Goal: Task Accomplishment & Management: Manage account settings

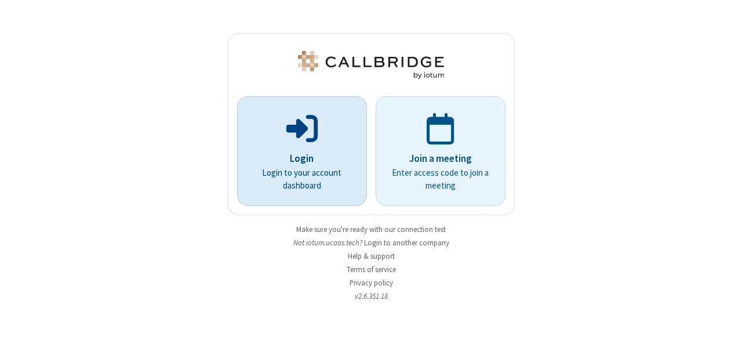
click at [308, 159] on p "Login" at bounding box center [301, 158] width 97 height 15
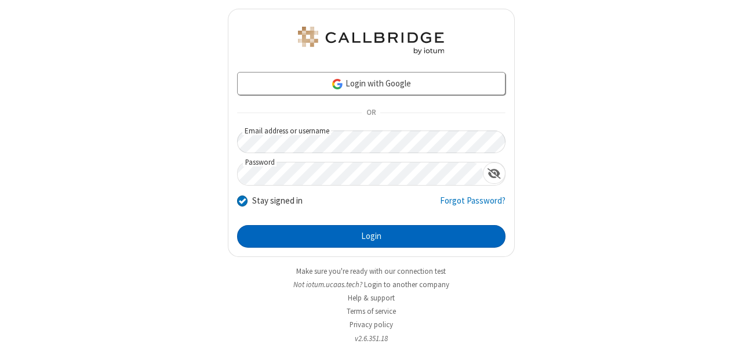
click at [357, 241] on button "Login" at bounding box center [371, 236] width 268 height 23
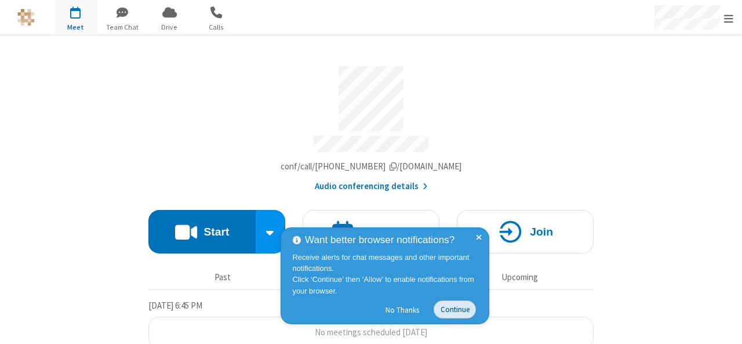
click at [453, 307] on button "Continue" at bounding box center [454, 309] width 42 height 18
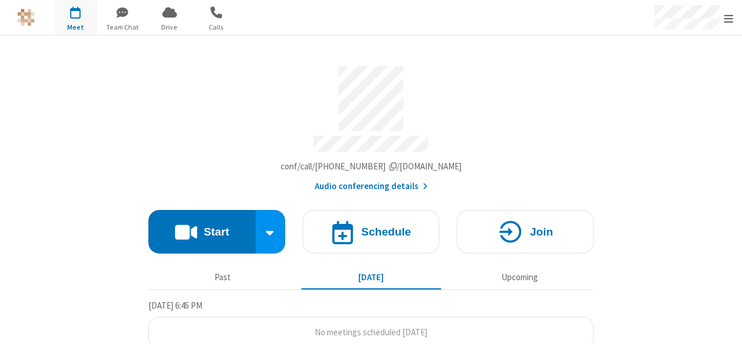
scroll to position [8, 0]
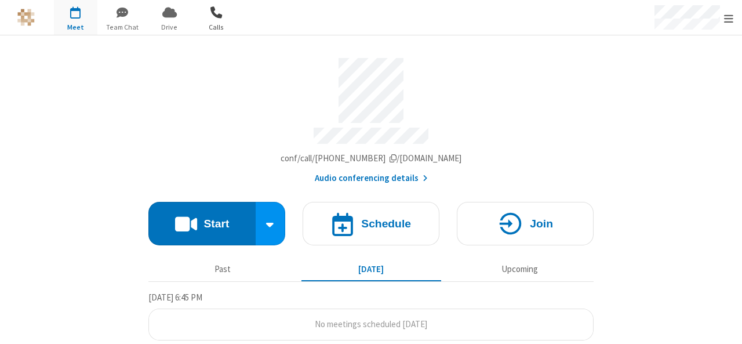
click at [215, 13] on span "button" at bounding box center [216, 12] width 43 height 20
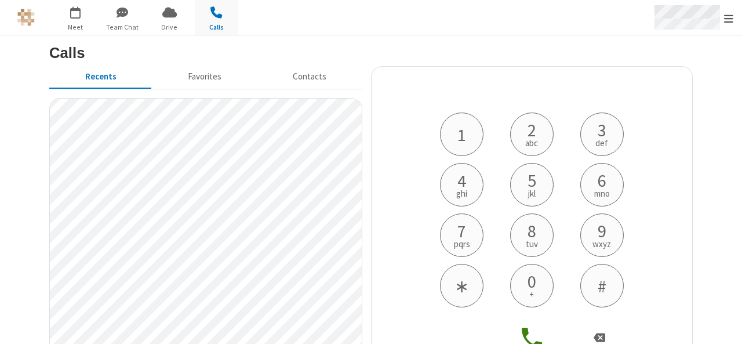
click at [724, 23] on span "Open menu" at bounding box center [728, 19] width 9 height 12
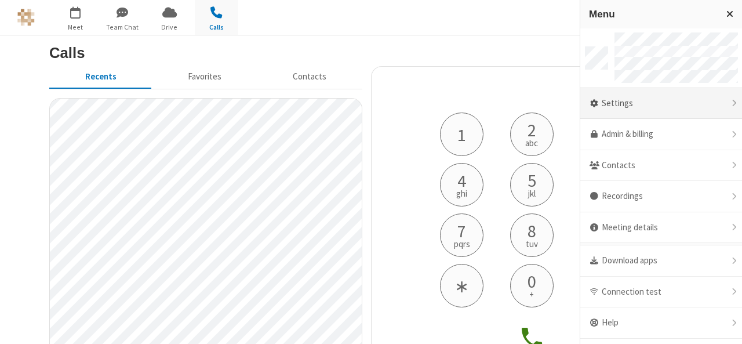
click at [668, 108] on div "Settings" at bounding box center [661, 103] width 162 height 31
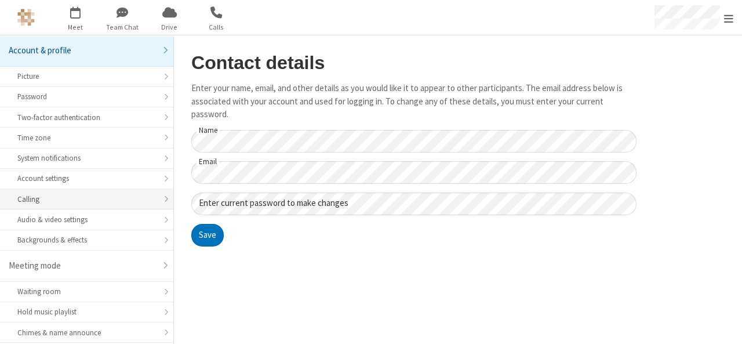
click at [116, 205] on li "Calling" at bounding box center [86, 199] width 173 height 20
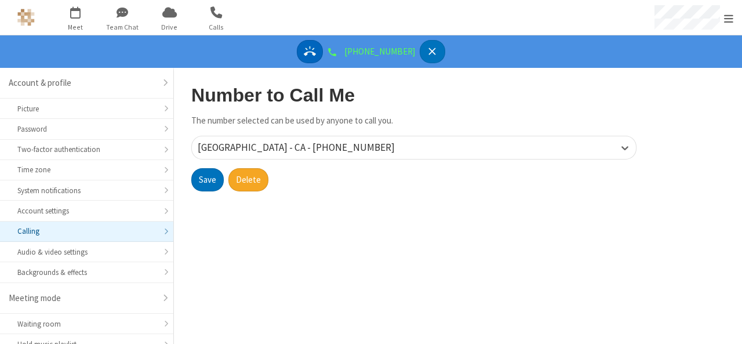
click at [316, 50] on icon "Answer" at bounding box center [310, 51] width 12 height 12
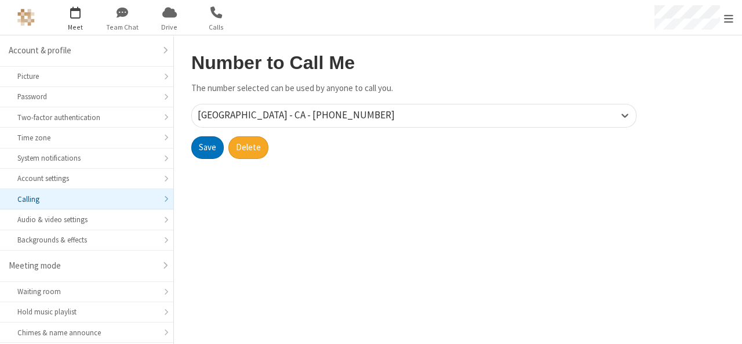
click at [72, 26] on span "Meet" at bounding box center [75, 27] width 43 height 10
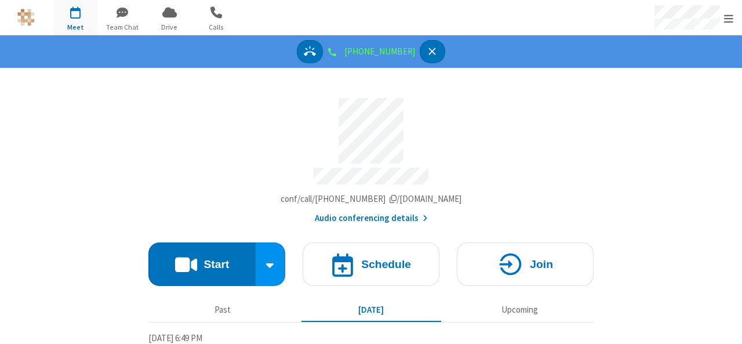
click at [336, 50] on icon "Connected / Registered" at bounding box center [332, 52] width 8 height 8
click at [316, 52] on icon "Answer" at bounding box center [310, 51] width 12 height 10
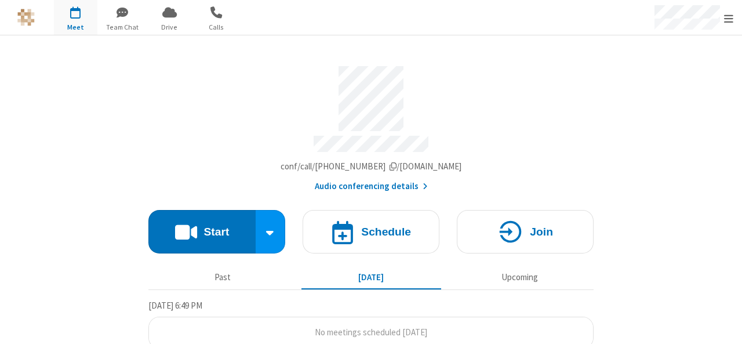
click at [320, 52] on div "Meeting link ucaas-tech.callbridge.rocks/conf/call/9137009 Audio conferencing d…" at bounding box center [370, 196] width 445 height 322
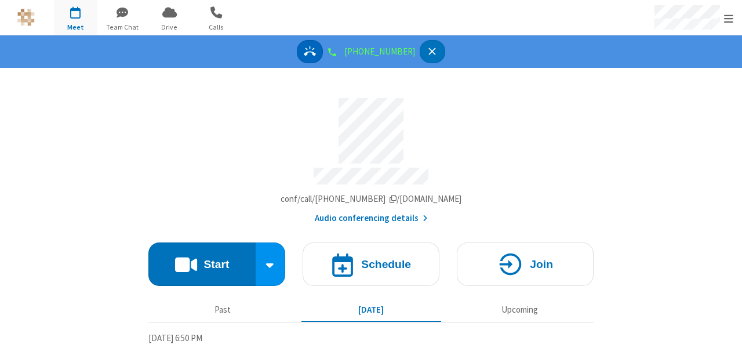
click at [316, 45] on icon "Answer" at bounding box center [310, 51] width 12 height 12
click at [591, 141] on section "Meeting link ucaas-tech.callbridge.rocks/conf/call/9137009 Audio conferencing d…" at bounding box center [371, 229] width 742 height 322
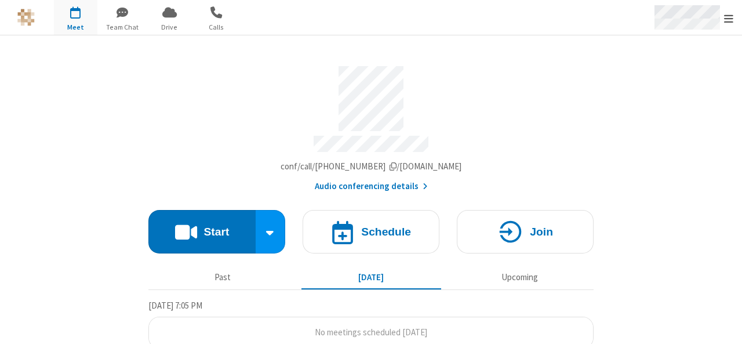
click at [726, 15] on span "Open menu" at bounding box center [728, 19] width 9 height 12
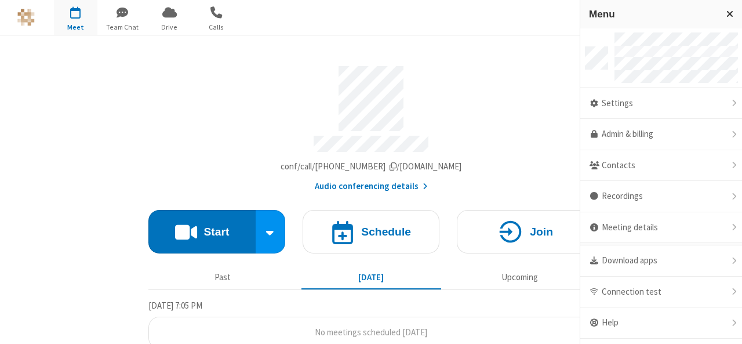
scroll to position [23, 0]
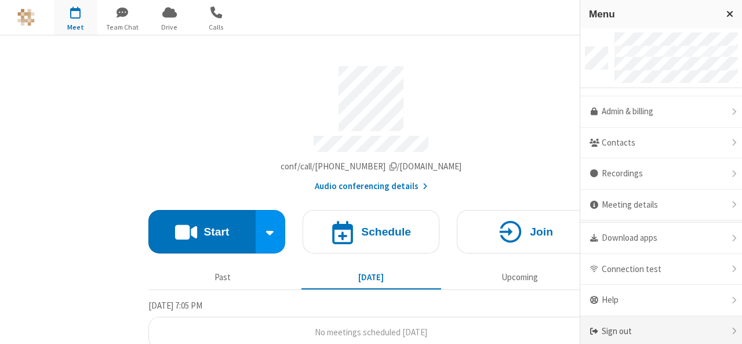
click at [655, 319] on div "Sign out" at bounding box center [661, 331] width 162 height 31
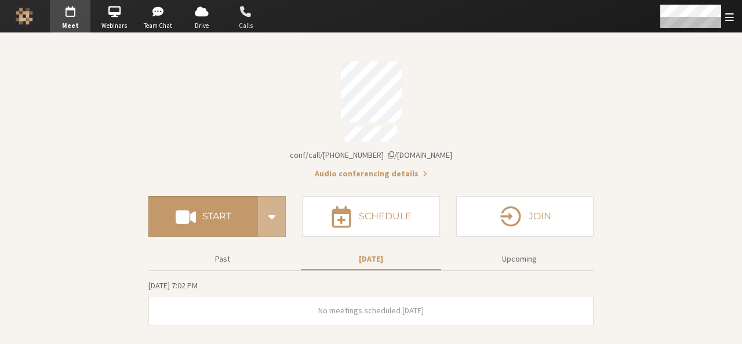
click at [243, 23] on span "Calls" at bounding box center [245, 26] width 41 height 10
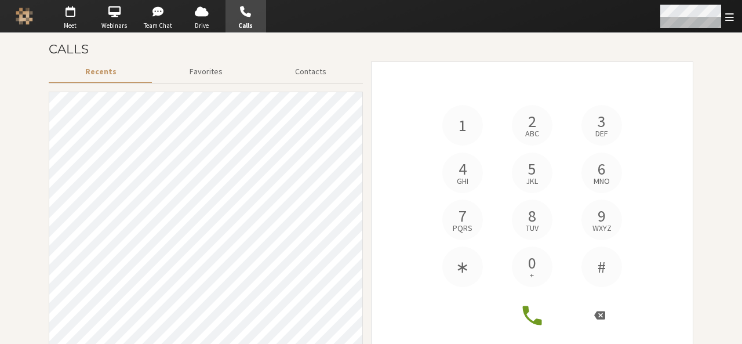
click at [729, 18] on span "Open menu" at bounding box center [729, 17] width 9 height 11
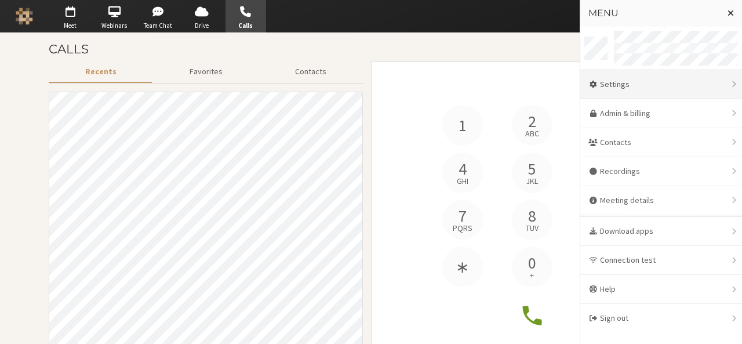
click at [636, 82] on div "Settings" at bounding box center [661, 84] width 162 height 29
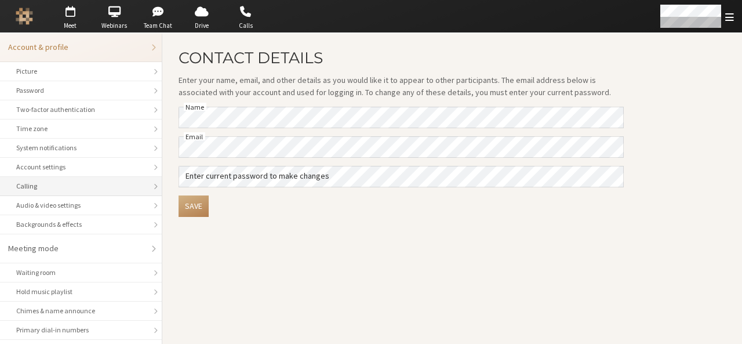
click at [106, 181] on div "Calling" at bounding box center [80, 186] width 129 height 10
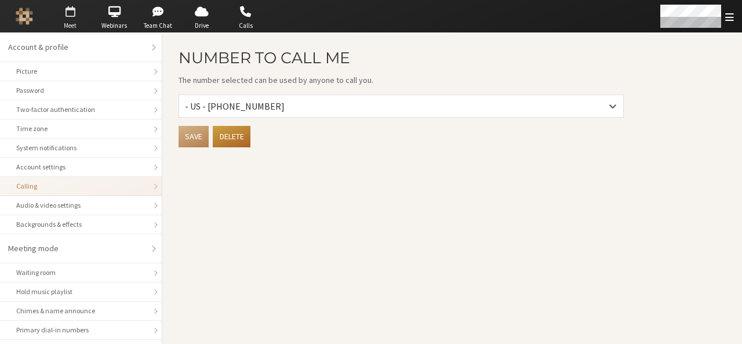
click at [74, 5] on span "button" at bounding box center [70, 11] width 41 height 19
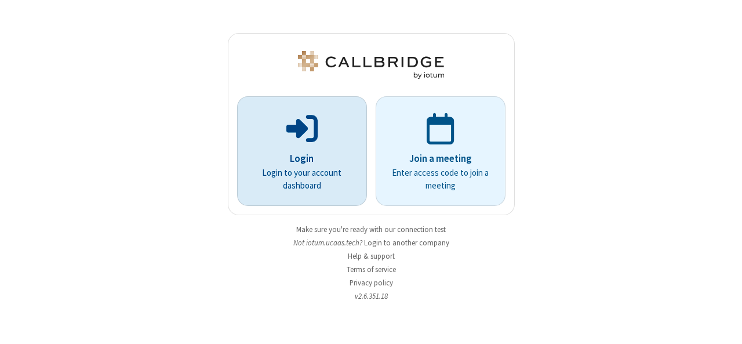
click at [280, 192] on p "Login to your account dashboard" at bounding box center [301, 179] width 97 height 26
